Goal: Find specific page/section: Find specific page/section

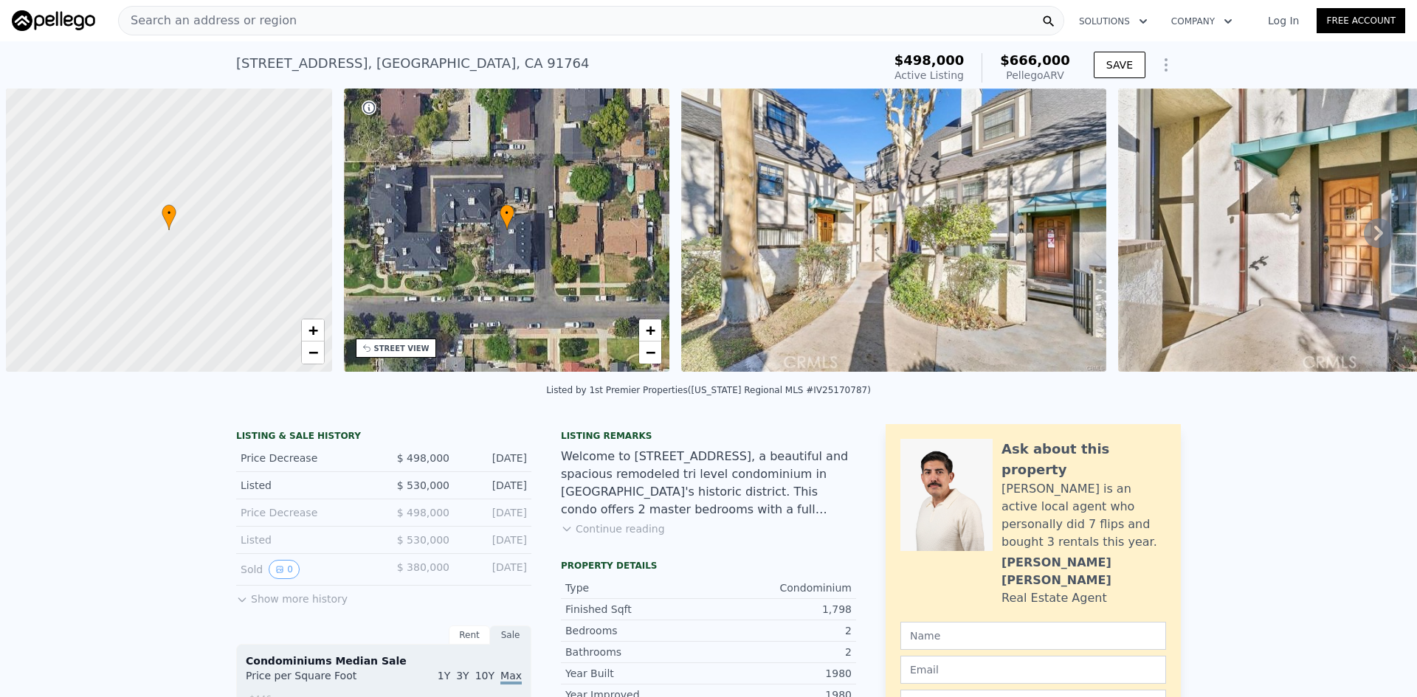
scroll to position [0, 6]
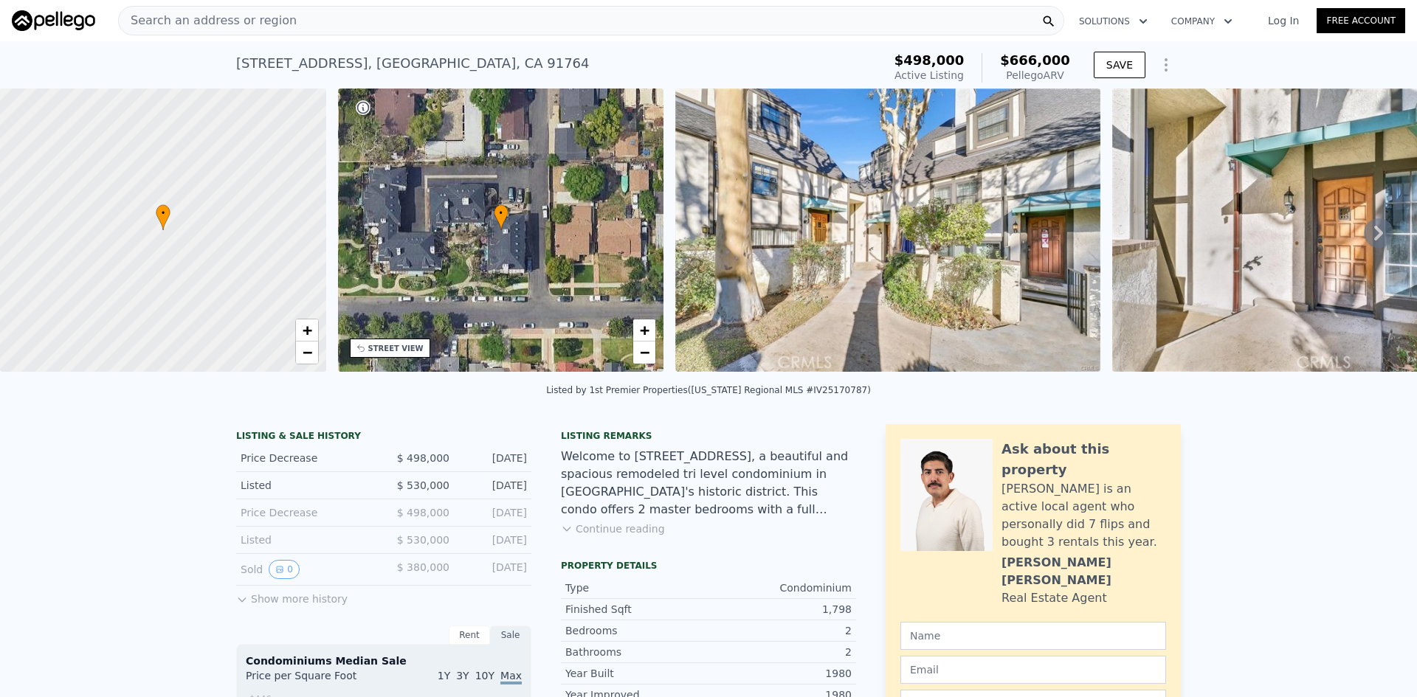
click at [421, 27] on div "Search an address or region" at bounding box center [591, 21] width 946 height 30
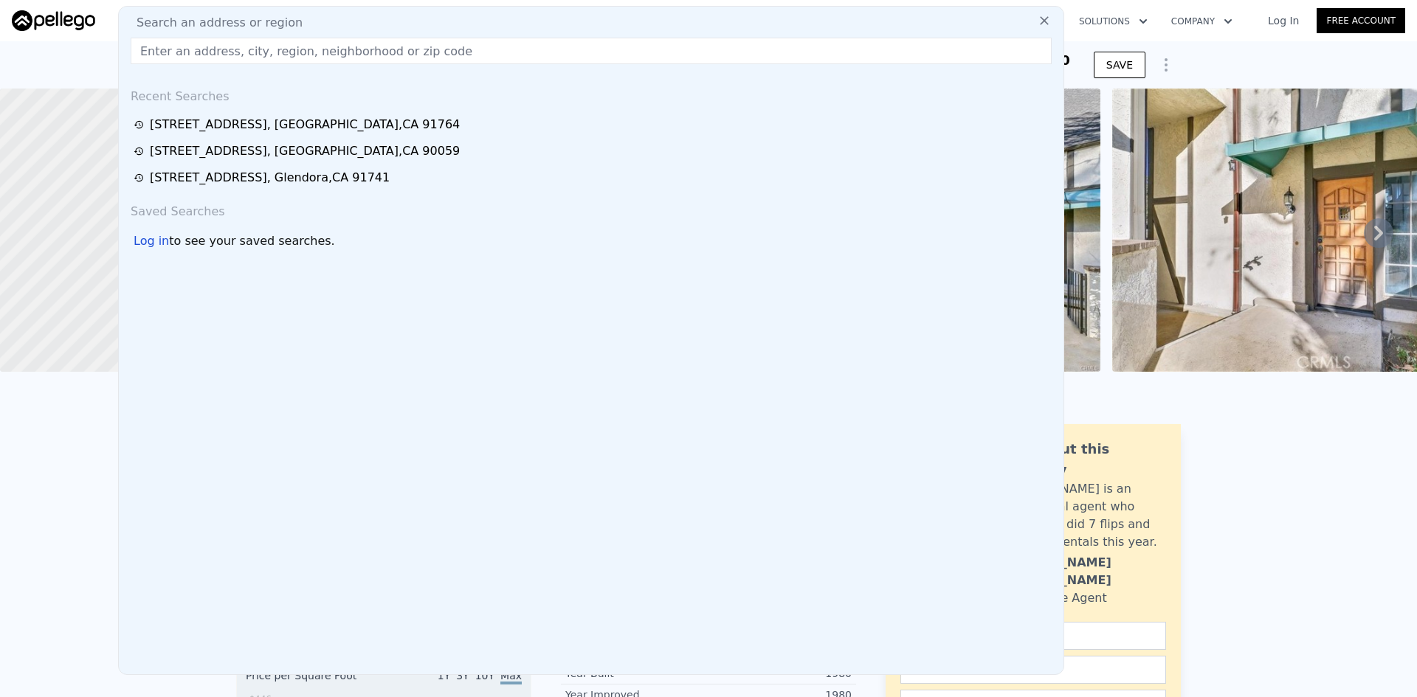
click at [298, 63] on input "text" at bounding box center [591, 51] width 921 height 27
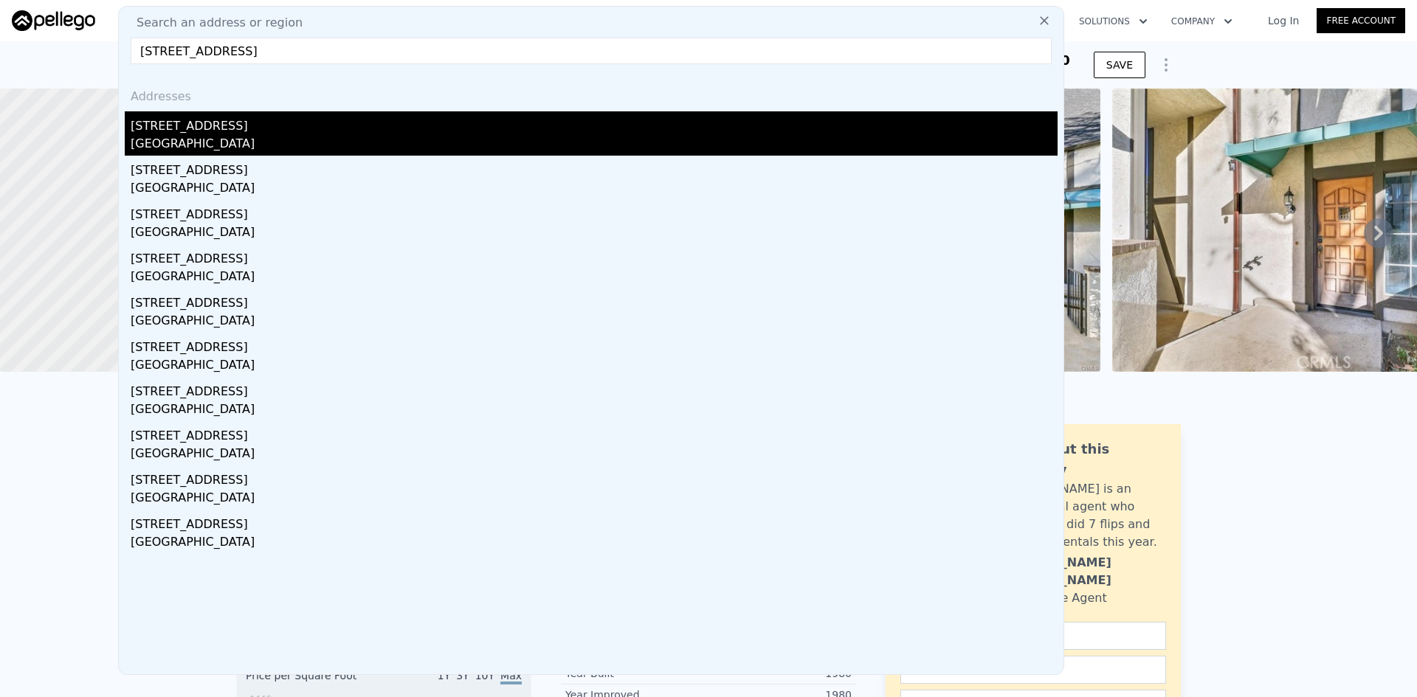
type input "[STREET_ADDRESS]"
click at [215, 135] on div "[GEOGRAPHIC_DATA]" at bounding box center [594, 145] width 927 height 21
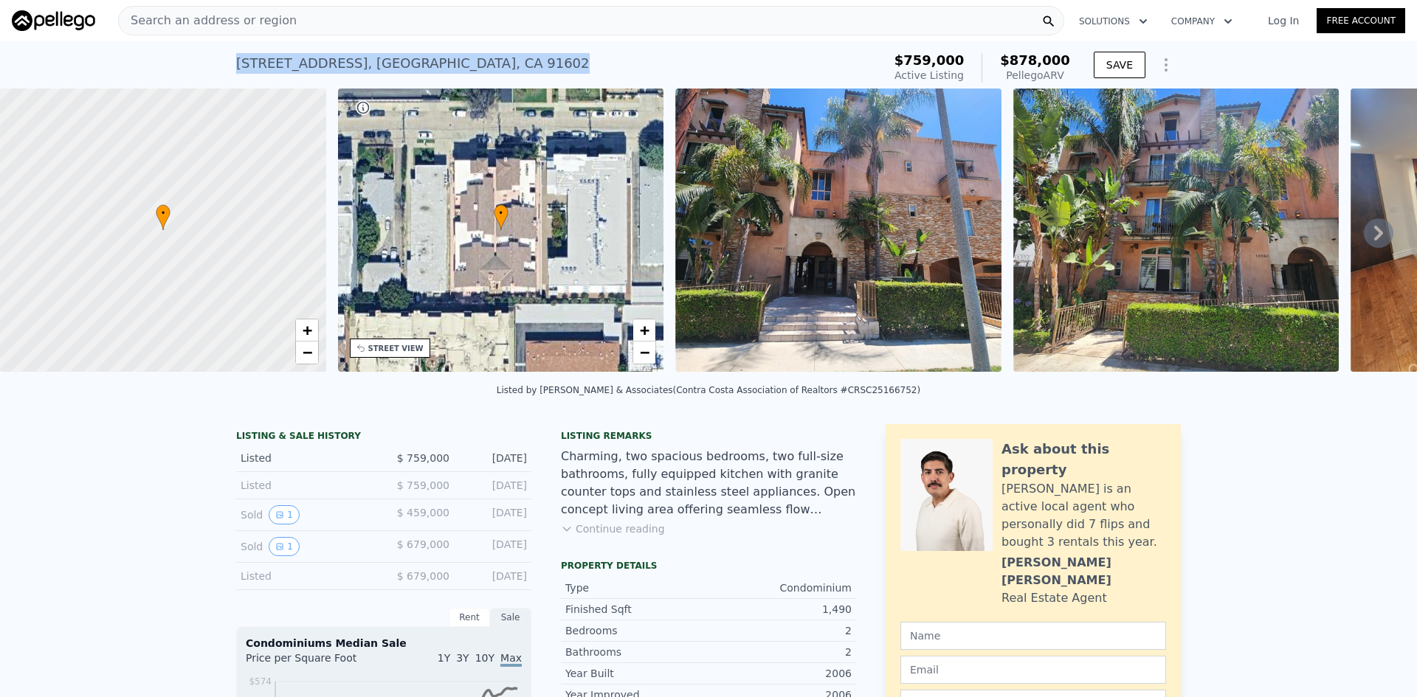
drag, startPoint x: 233, startPoint y: 66, endPoint x: 624, endPoint y: 75, distance: 391.2
click at [624, 75] on div "[STREET_ADDRESS] Active at $759k (~ARV $878k )" at bounding box center [556, 67] width 641 height 41
copy div "[STREET_ADDRESS]"
